Goal: Task Accomplishment & Management: Manage account settings

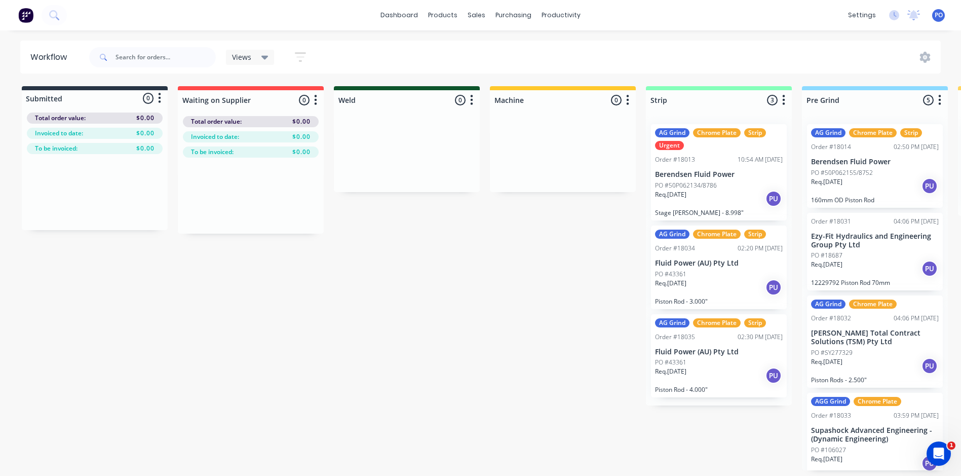
click at [261, 56] on icon at bounding box center [264, 57] width 7 height 11
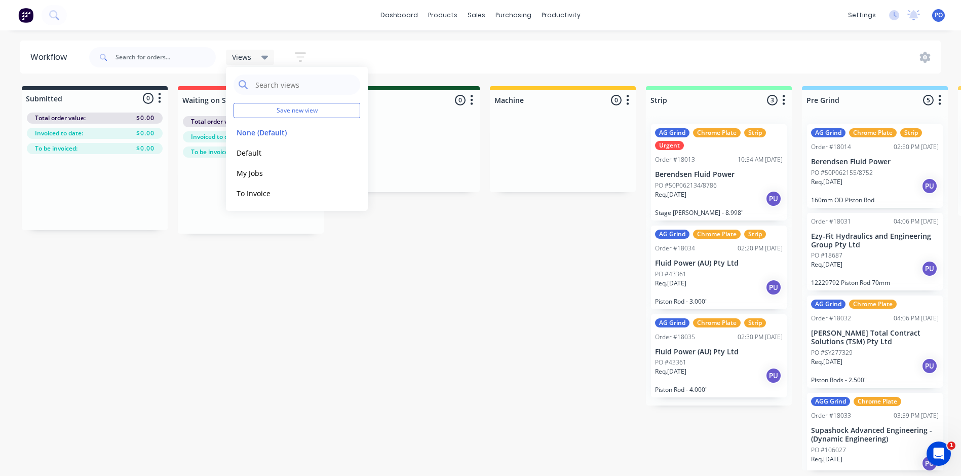
click at [345, 51] on div "Views Save new view None (Default) edit Default edit My Jobs edit To Invoice ed…" at bounding box center [514, 57] width 854 height 30
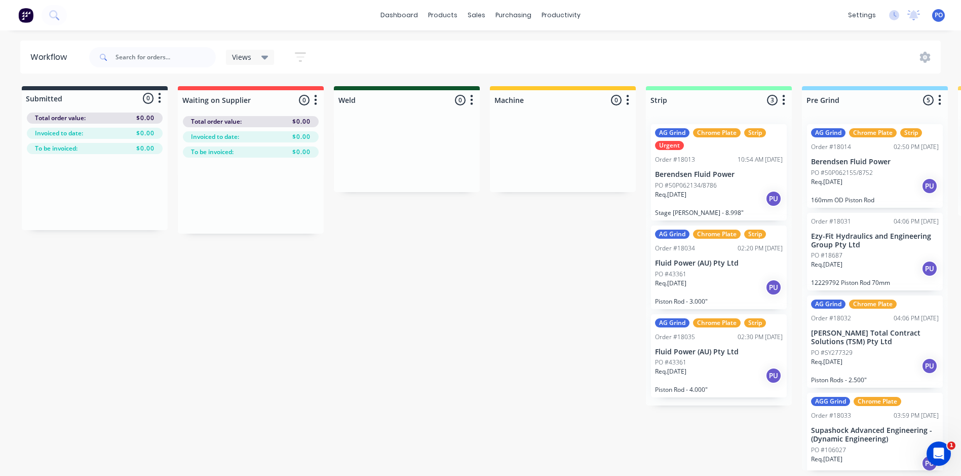
click at [306, 57] on icon "button" at bounding box center [300, 57] width 11 height 13
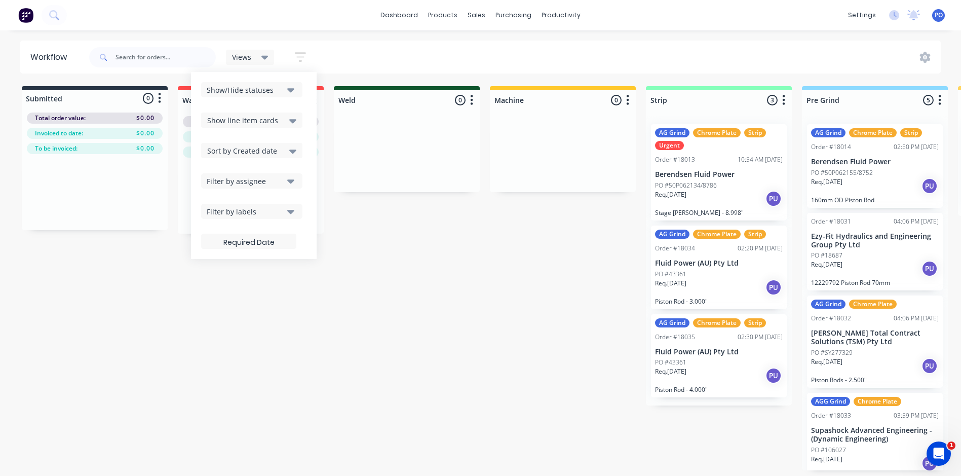
click at [286, 90] on button "Show/Hide statuses" at bounding box center [251, 89] width 101 height 15
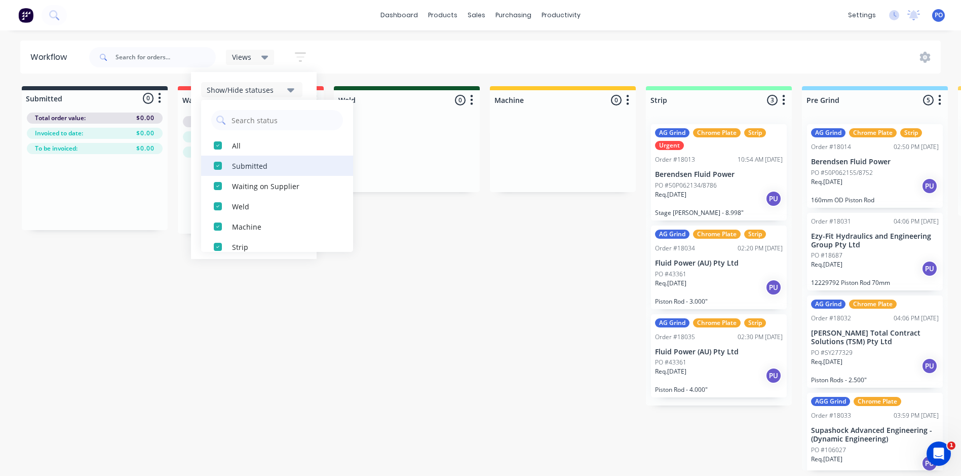
click at [257, 165] on div "Submitted" at bounding box center [282, 165] width 101 height 11
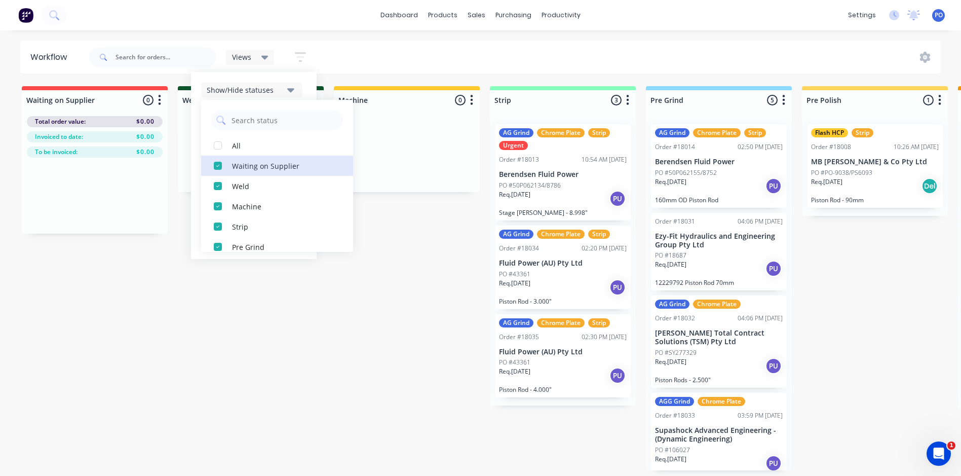
click at [257, 165] on div "Waiting on Supplier" at bounding box center [282, 165] width 101 height 11
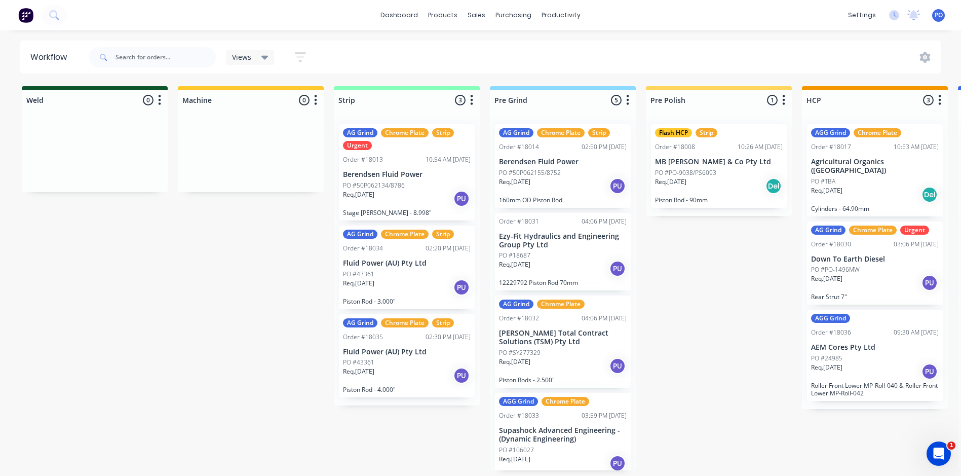
click at [337, 44] on div "Views Save new view None (Default) edit Default edit My Jobs edit To Invoice ed…" at bounding box center [514, 57] width 854 height 30
click at [266, 57] on icon at bounding box center [264, 58] width 7 height 4
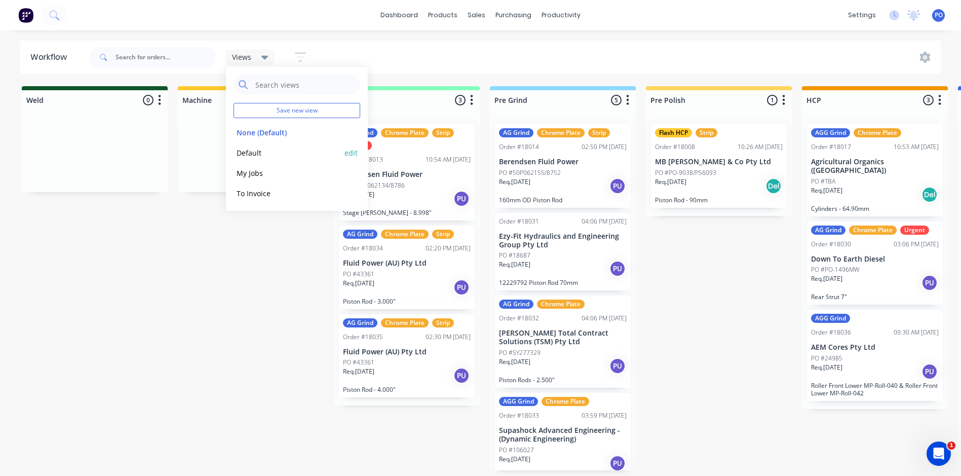
click at [255, 152] on button "Default" at bounding box center [288, 153] width 108 height 12
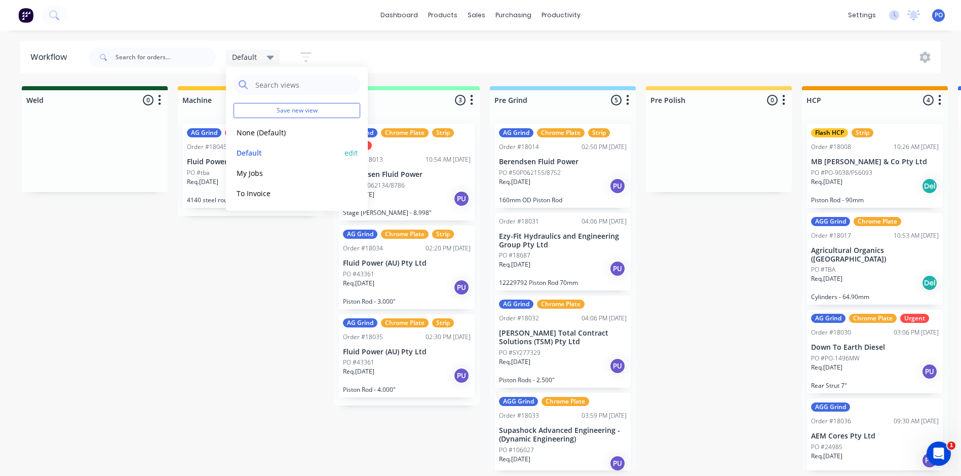
click at [245, 151] on button "Default" at bounding box center [288, 153] width 108 height 12
click at [589, 49] on div "Default Save new view None (Default) edit Default edit My Jobs edit To Invoice …" at bounding box center [514, 57] width 854 height 30
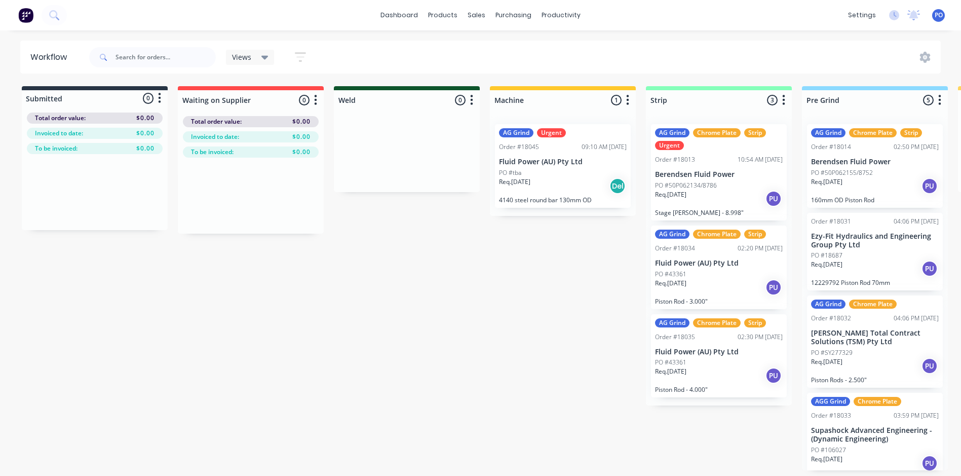
click at [267, 55] on icon at bounding box center [264, 57] width 7 height 11
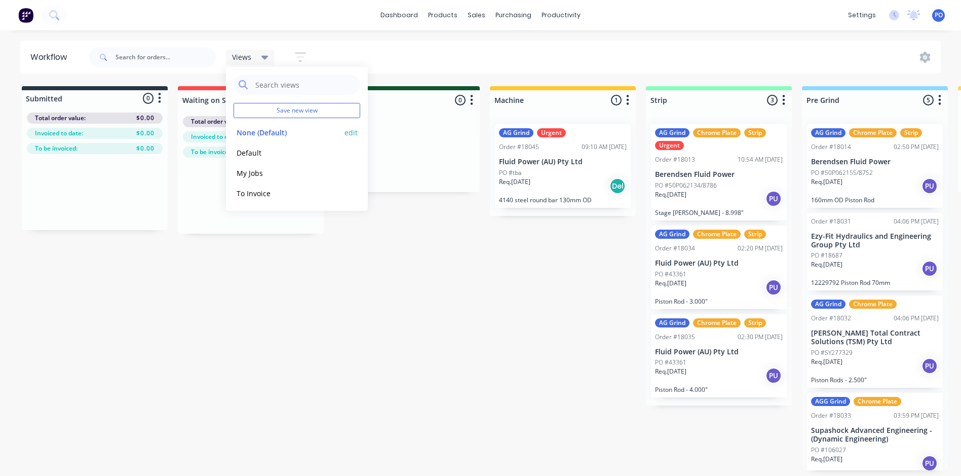
click at [351, 130] on button "edit" at bounding box center [350, 132] width 13 height 11
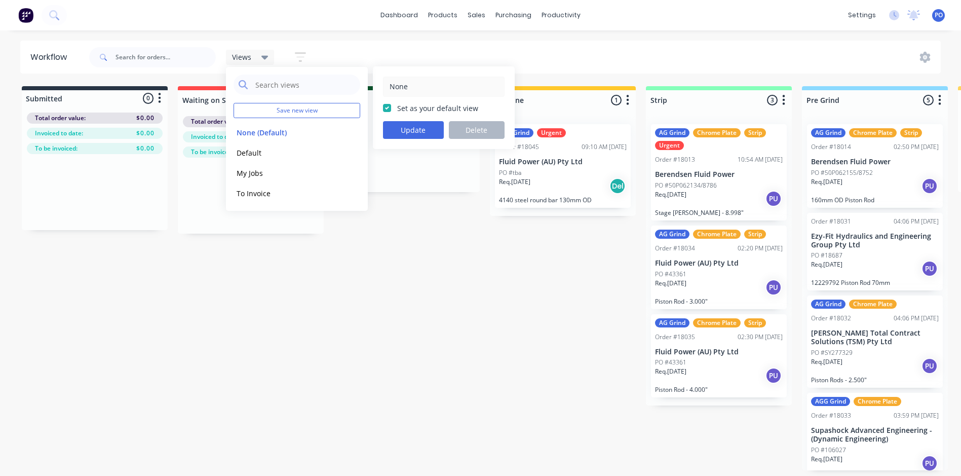
click at [397, 109] on label "Set as your default view" at bounding box center [437, 108] width 81 height 11
click at [386, 109] on input "Set as your default view" at bounding box center [387, 108] width 8 height 10
checkbox input "false"
click at [354, 51] on div "Views Save new view None (Default) edit Default edit My Jobs edit To Invoice ed…" at bounding box center [514, 57] width 854 height 30
